Goal: Information Seeking & Learning: Learn about a topic

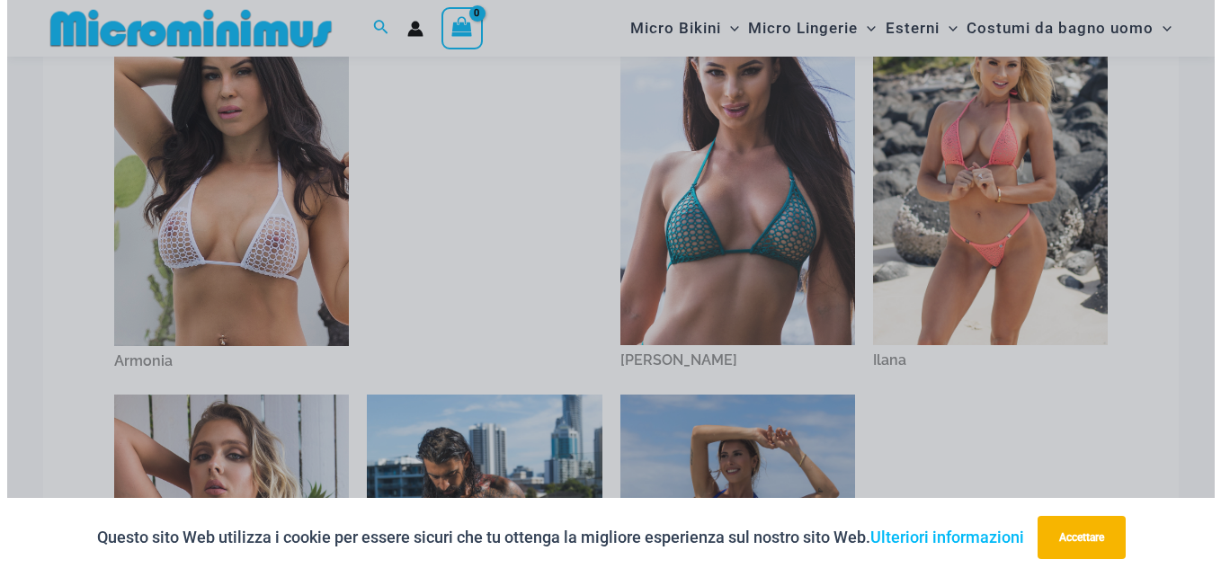
scroll to position [618, 0]
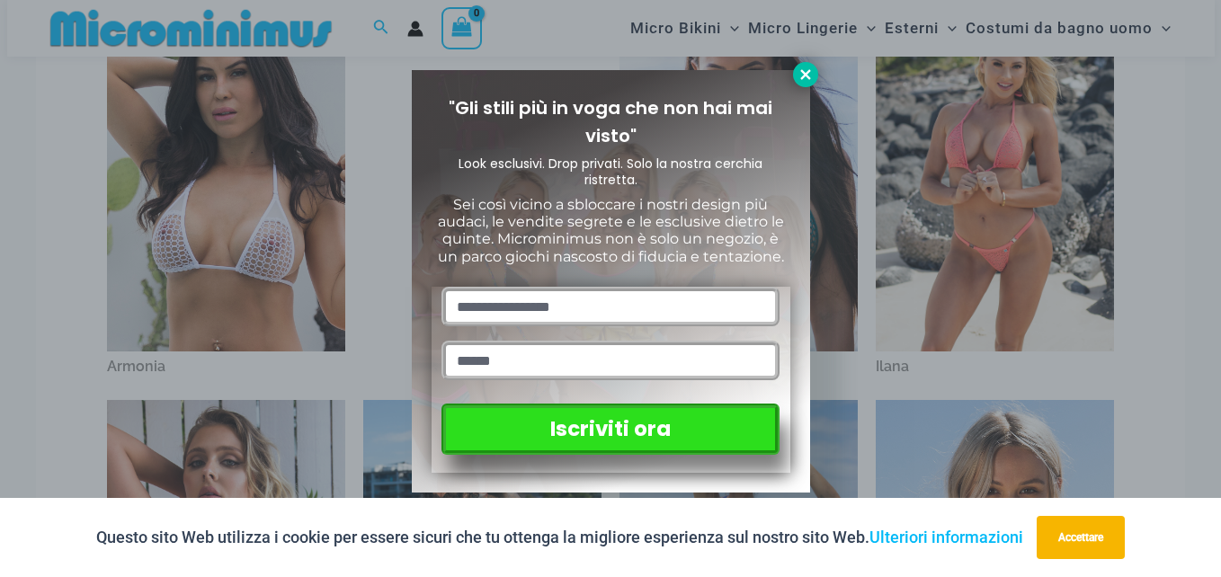
click at [798, 80] on icon at bounding box center [806, 75] width 16 height 16
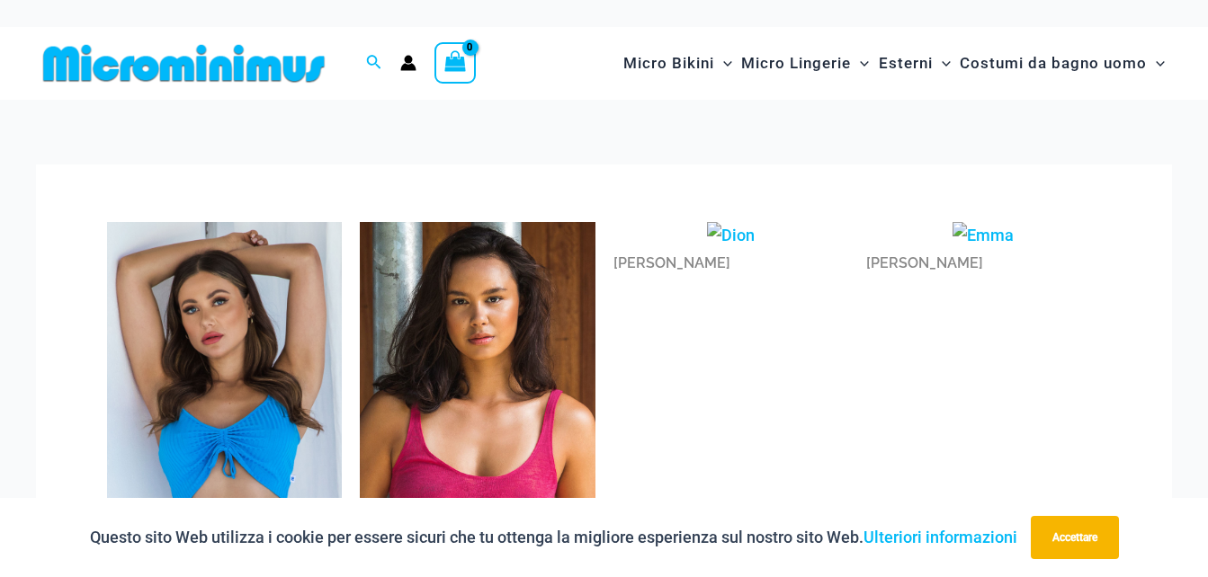
scroll to position [165, 0]
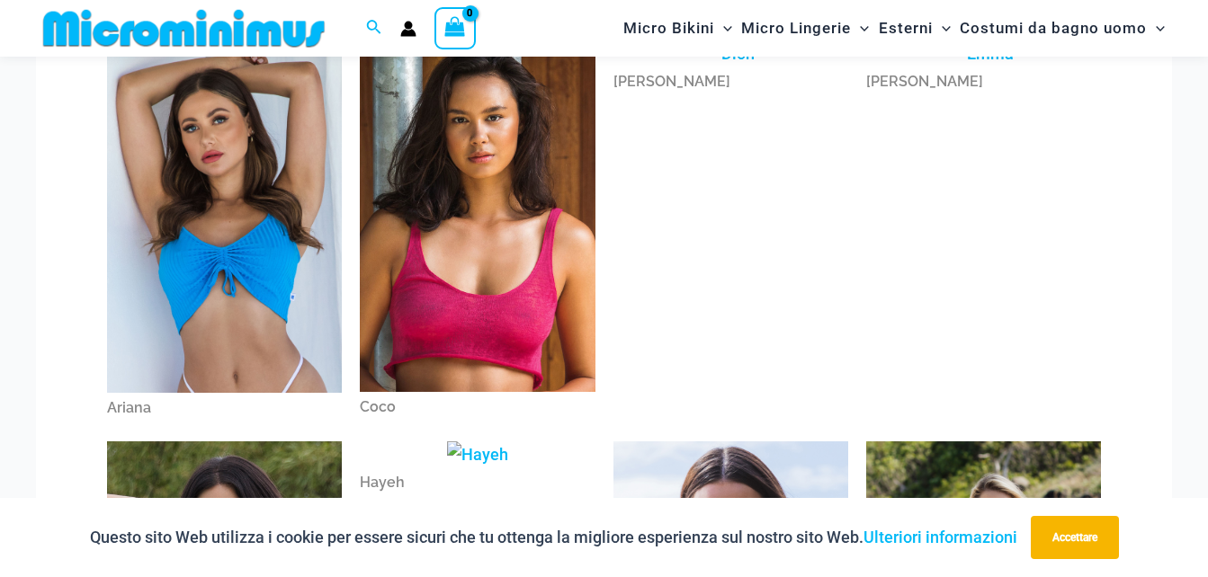
click at [514, 233] on img at bounding box center [477, 216] width 235 height 353
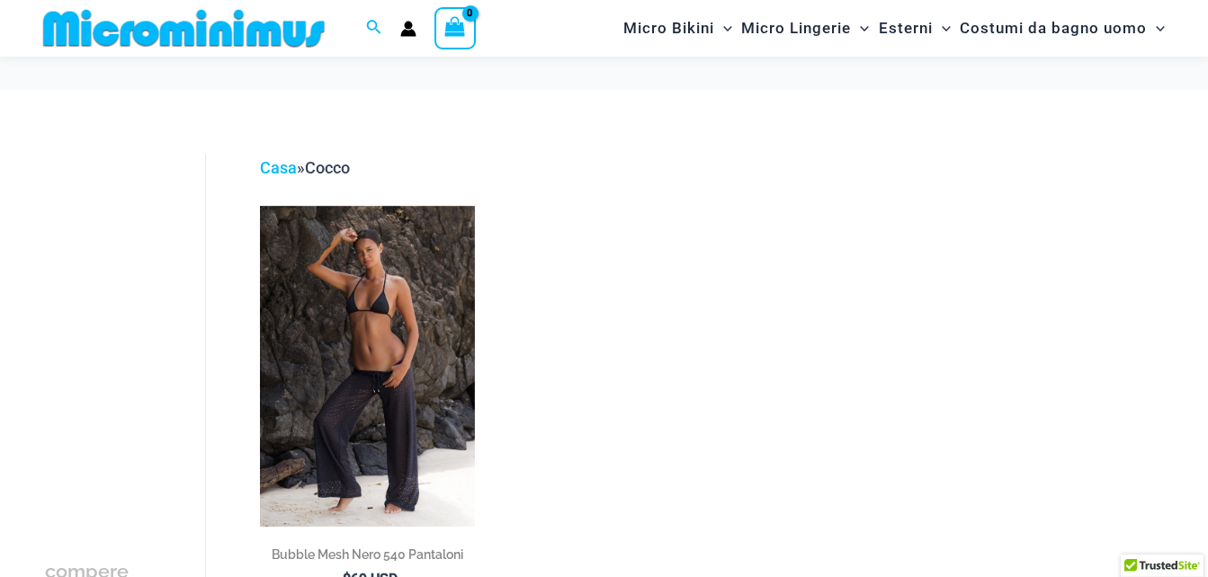
scroll to position [253, 0]
